Goal: Transaction & Acquisition: Purchase product/service

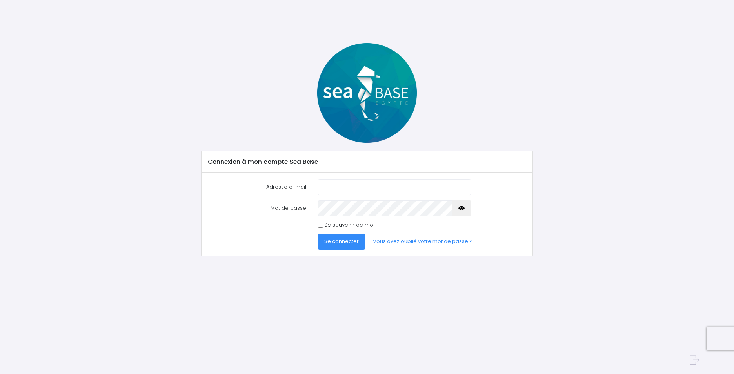
click at [330, 147] on input "Adresse e-mail" at bounding box center [394, 187] width 153 height 16
type input "[EMAIL_ADDRESS][DOMAIN_NAME]"
click at [288, 147] on form "Adresse e-mail [EMAIL_ADDRESS][DOMAIN_NAME] Mot de passe Se connecter" at bounding box center [367, 214] width 318 height 71
click at [325, 147] on label "Se souvenir de moi" at bounding box center [349, 225] width 50 height 8
click at [323, 147] on input "Se souvenir de moi" at bounding box center [320, 225] width 5 height 5
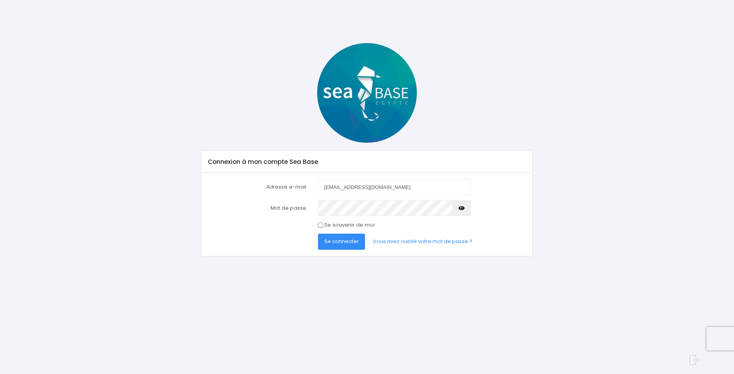
checkbox input "true"
click at [389, 147] on button "button" at bounding box center [461, 208] width 19 height 16
click at [341, 147] on span "Se connecter" at bounding box center [341, 240] width 34 height 7
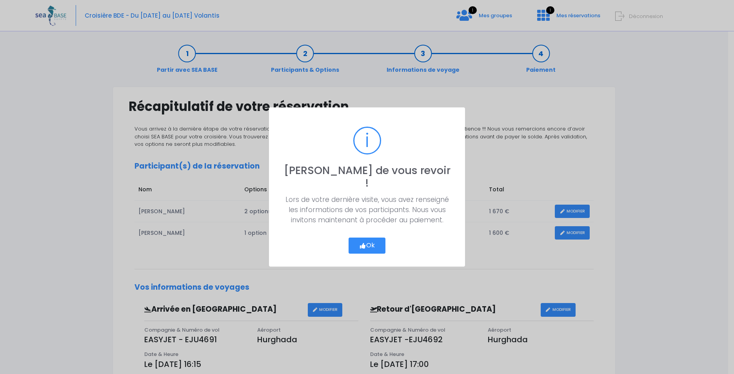
click at [371, 238] on button "Ok" at bounding box center [366, 245] width 37 height 16
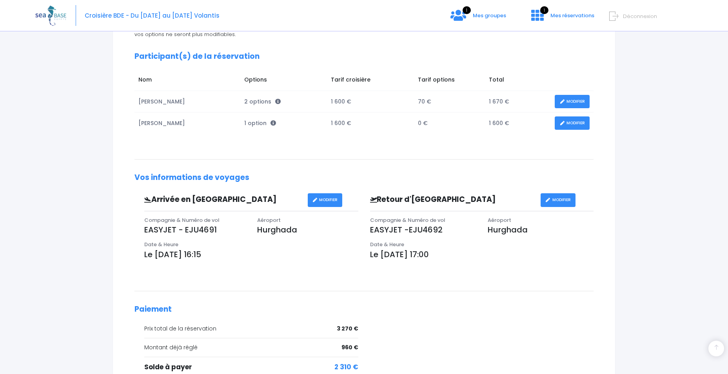
scroll to position [159, 0]
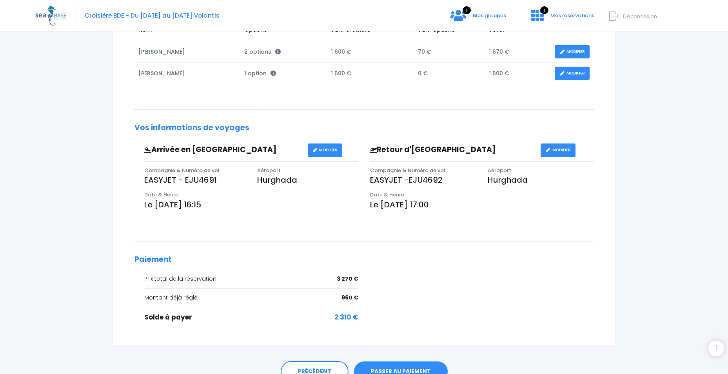
click at [399, 371] on link "PASSER AU PAIEMENT" at bounding box center [401, 371] width 94 height 20
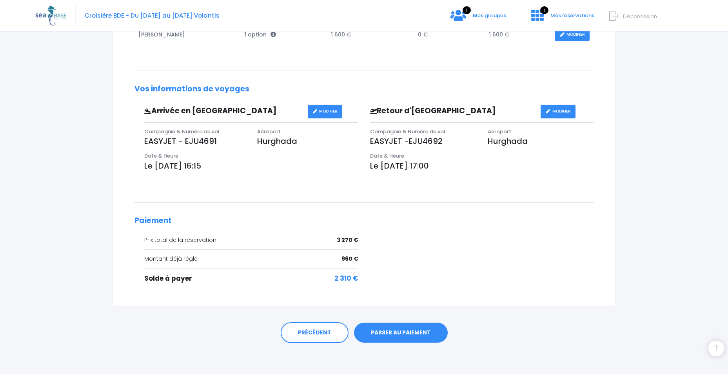
scroll to position [199, 0]
drag, startPoint x: 670, startPoint y: 90, endPoint x: 719, endPoint y: 30, distance: 77.9
click at [669, 89] on div "Partir avec SEA BASE Participants & Options Informations de voyage Paiement Réc…" at bounding box center [363, 106] width 657 height 536
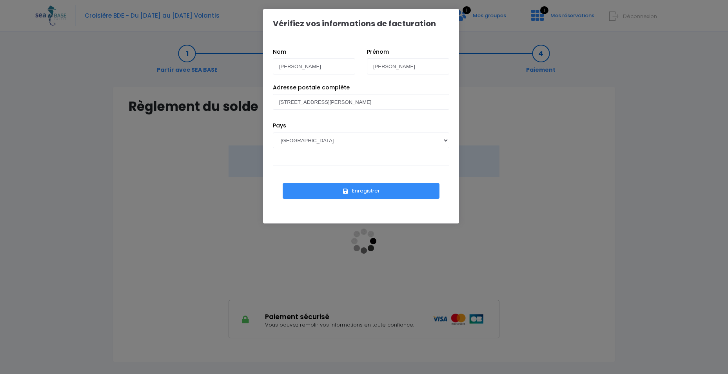
click at [610, 201] on div "Vérifiez vos informations de facturation Nom [PERSON_NAME] Prénom Pascal Pays […" at bounding box center [364, 187] width 728 height 374
